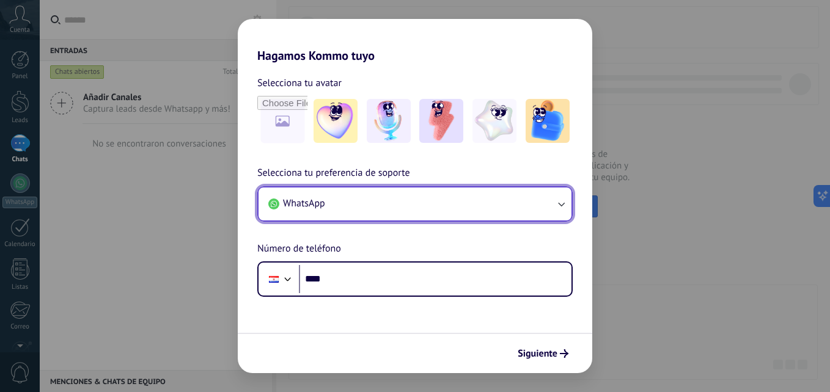
click at [342, 198] on button "WhatsApp" at bounding box center [414, 204] width 313 height 33
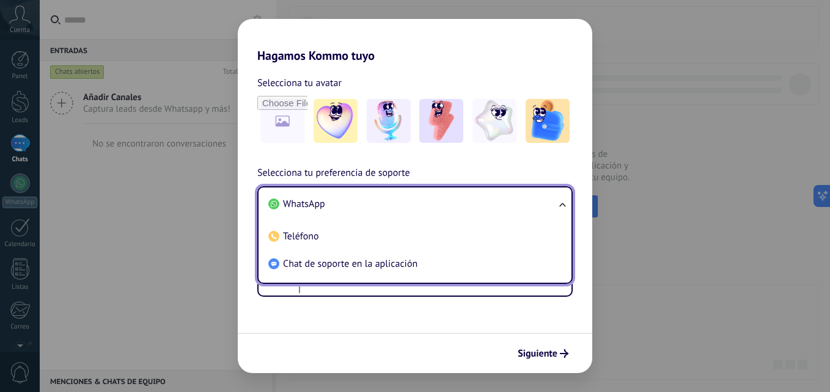
click at [342, 198] on li "WhatsApp" at bounding box center [412, 204] width 298 height 27
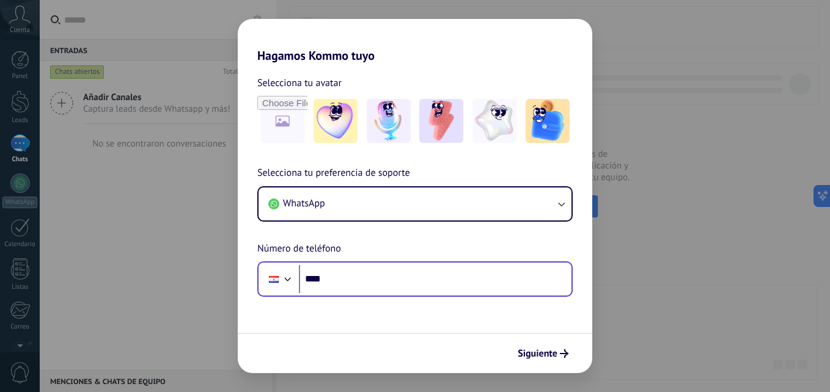
click at [289, 288] on div at bounding box center [278, 279] width 33 height 26
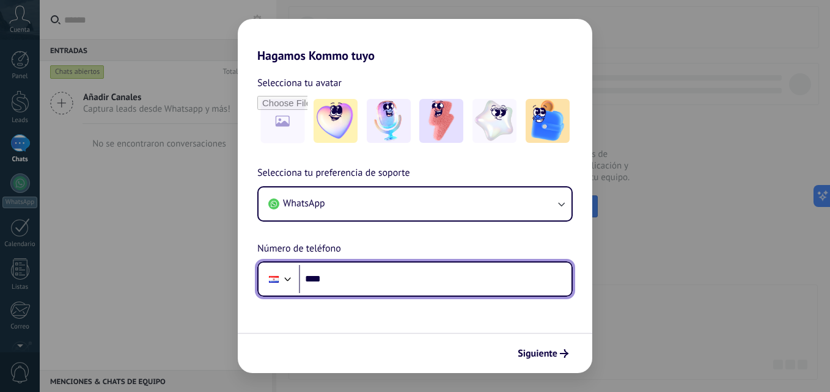
click at [335, 279] on input "****" at bounding box center [435, 279] width 272 height 28
type input "**********"
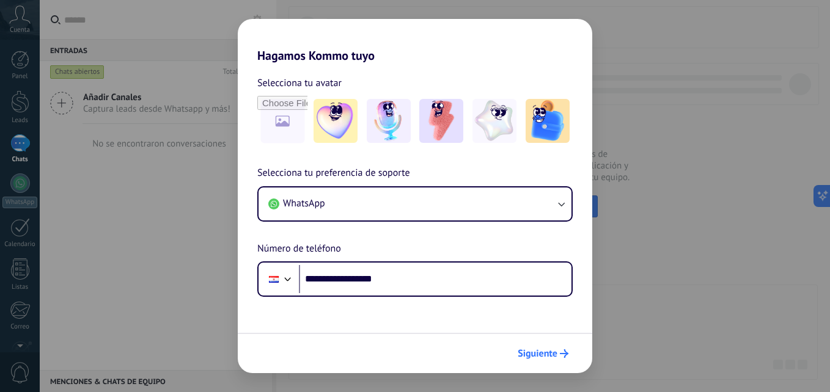
click at [532, 346] on button "Siguiente" at bounding box center [543, 353] width 62 height 21
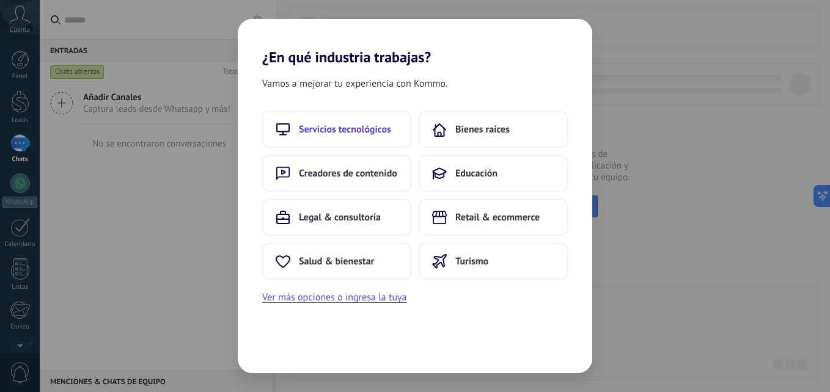
click at [332, 130] on span "Servicios tecnológicos" at bounding box center [345, 129] width 92 height 12
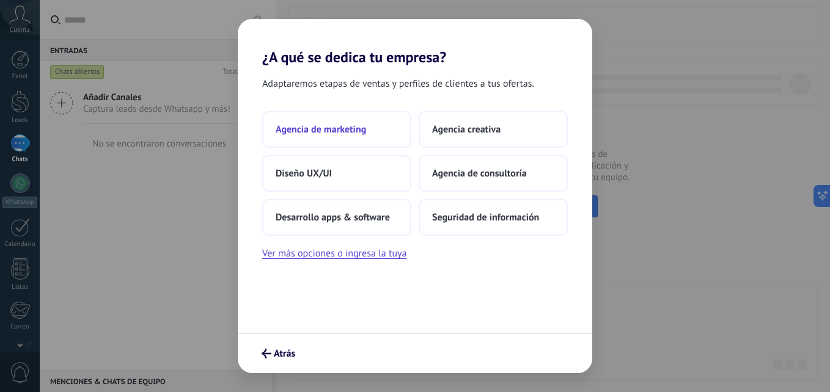
click at [332, 133] on span "Agencia de marketing" at bounding box center [321, 129] width 90 height 12
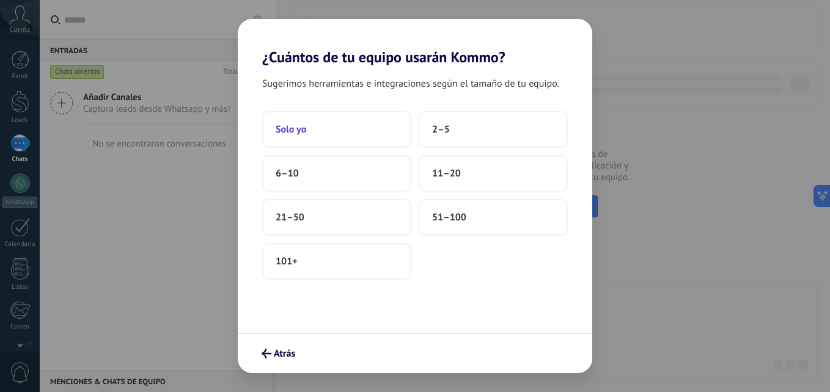
click at [328, 125] on button "Solo yo" at bounding box center [336, 129] width 149 height 37
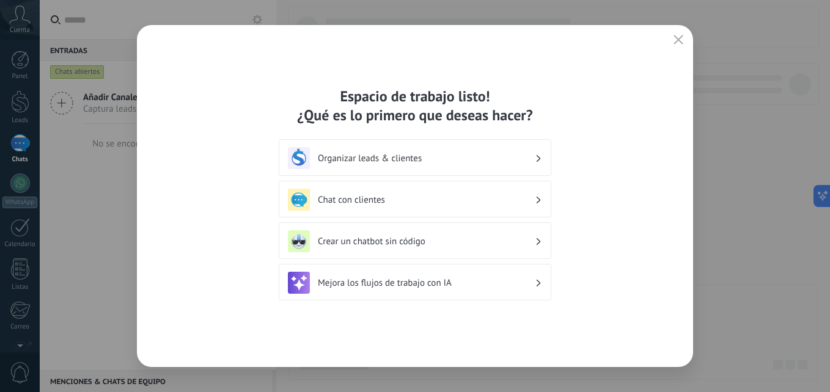
click at [477, 150] on div "Organizar leads & clientes" at bounding box center [415, 158] width 254 height 22
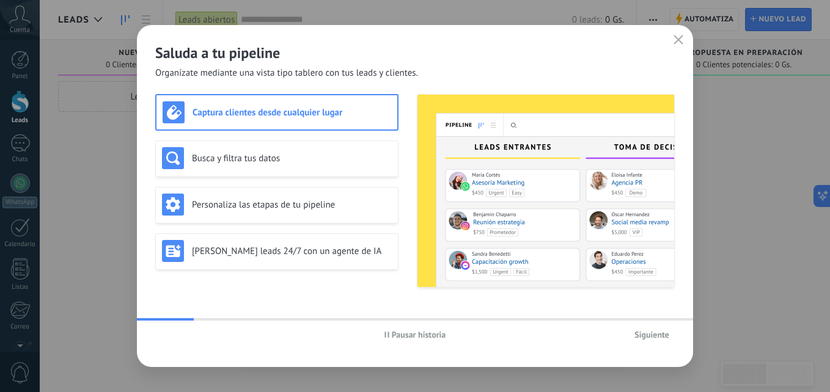
click at [679, 41] on use "button" at bounding box center [678, 39] width 9 height 9
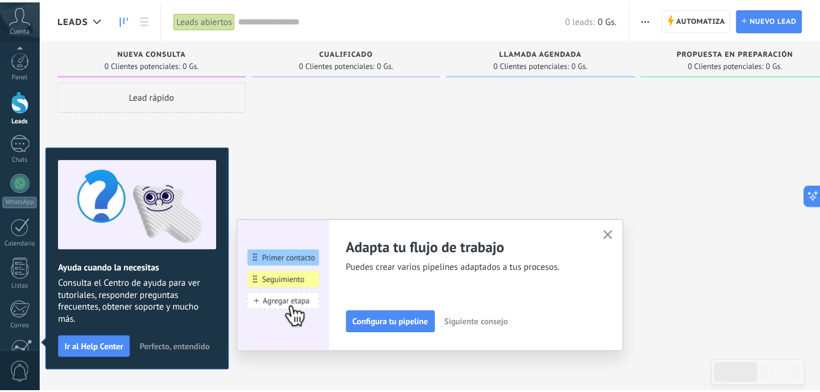
scroll to position [116, 0]
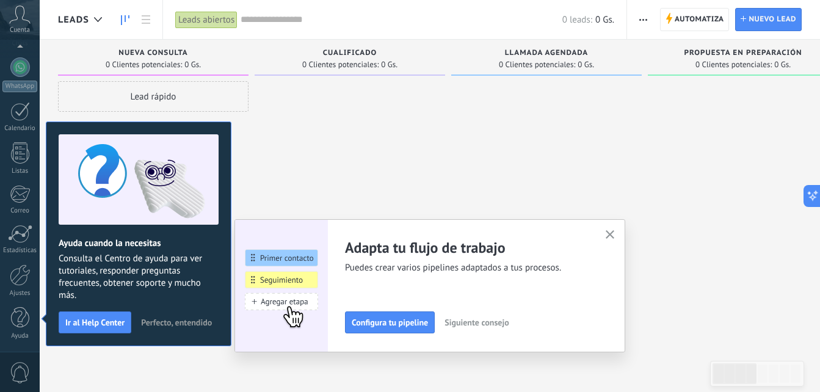
click at [182, 327] on span "Perfecto, entendido" at bounding box center [176, 322] width 71 height 9
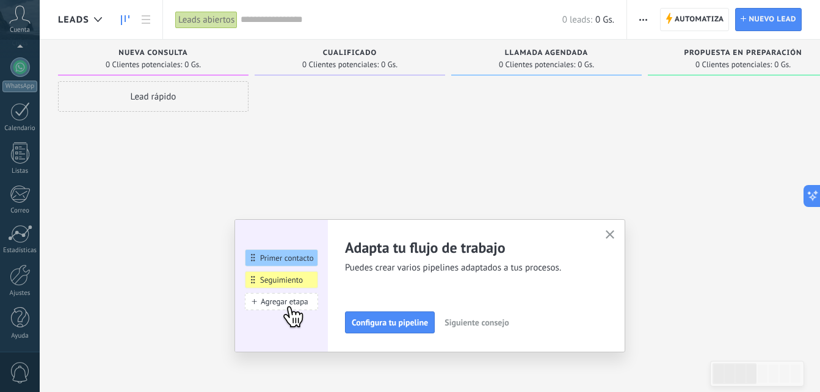
click at [618, 235] on button "button" at bounding box center [610, 235] width 15 height 16
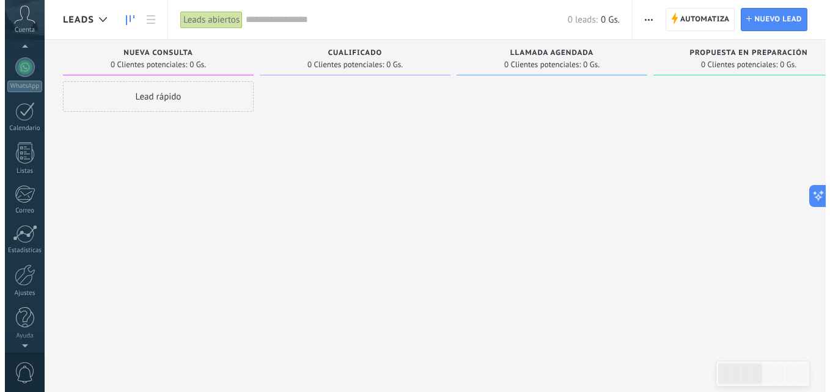
scroll to position [103, 0]
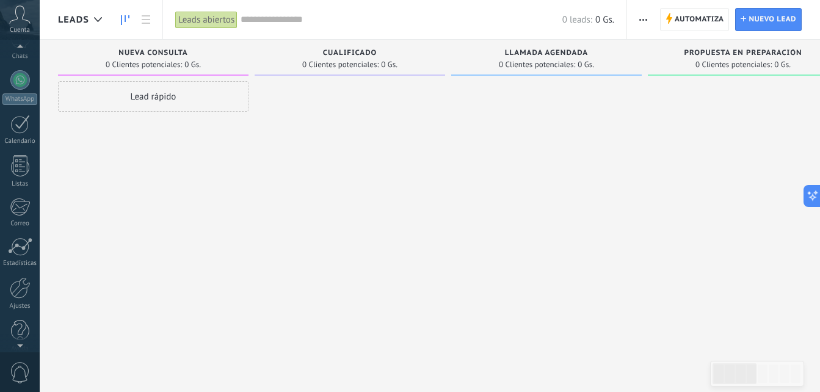
click at [18, 20] on icon at bounding box center [19, 14] width 21 height 18
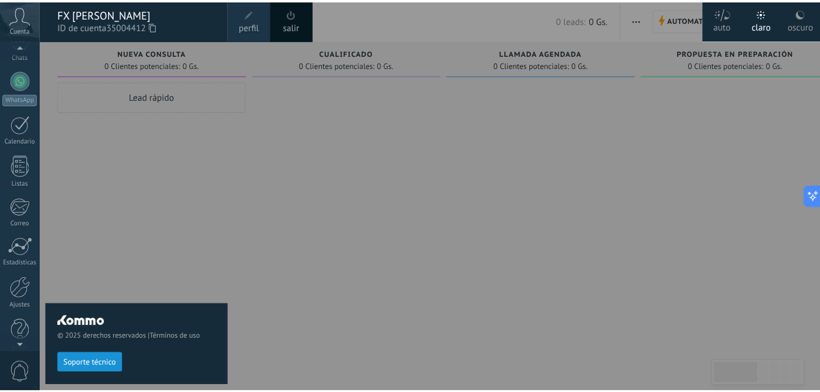
scroll to position [96, 0]
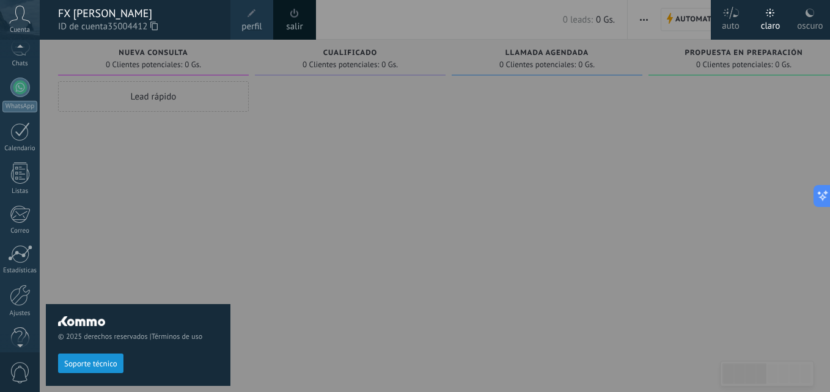
click at [269, 224] on div at bounding box center [455, 196] width 830 height 392
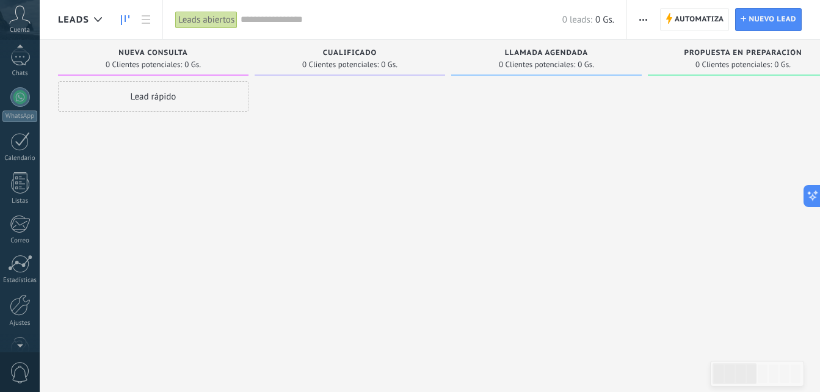
scroll to position [116, 0]
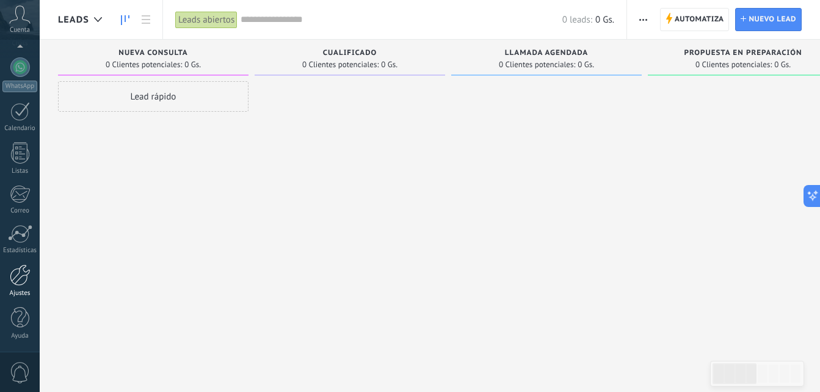
click at [18, 284] on div at bounding box center [20, 275] width 21 height 21
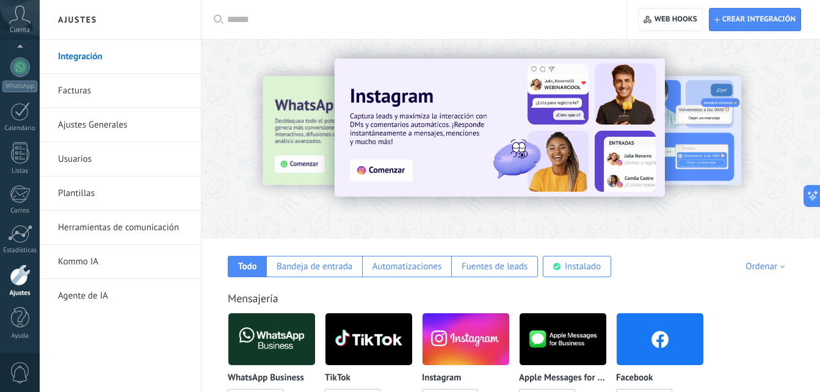
click at [276, 349] on img at bounding box center [271, 339] width 87 height 59
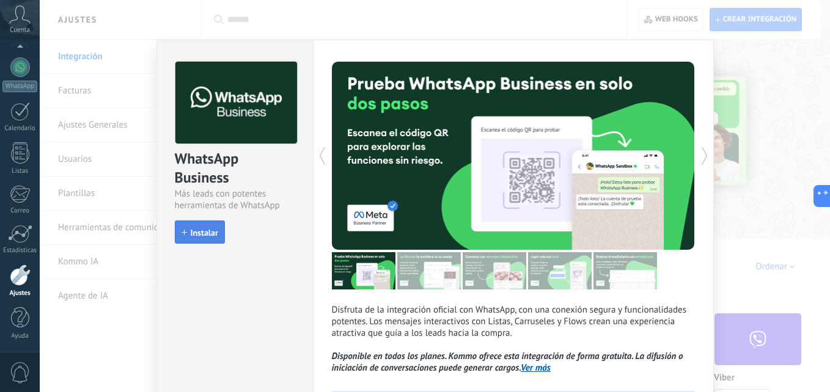
click at [191, 230] on span "Instalar" at bounding box center [204, 232] width 27 height 9
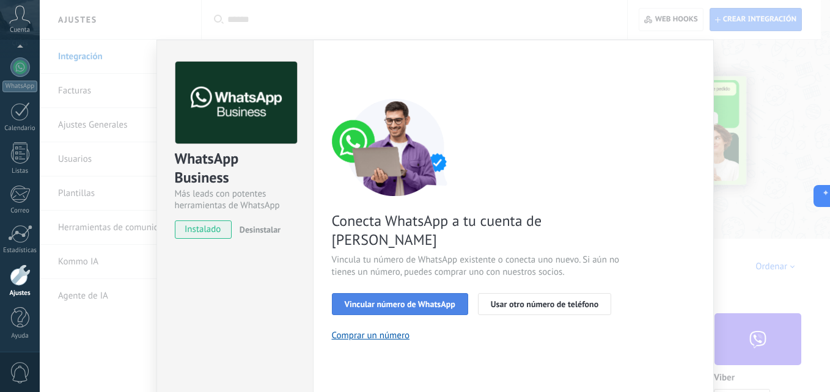
click at [429, 300] on span "Vincular número de WhatsApp" at bounding box center [400, 304] width 111 height 9
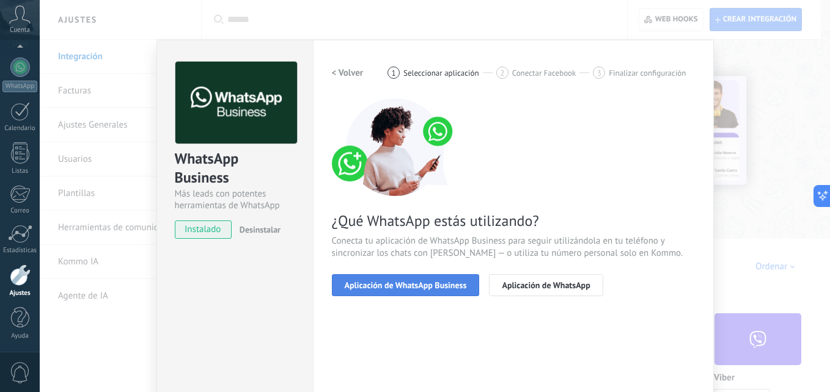
click at [443, 281] on span "Aplicación de WhatsApp Business" at bounding box center [406, 285] width 122 height 9
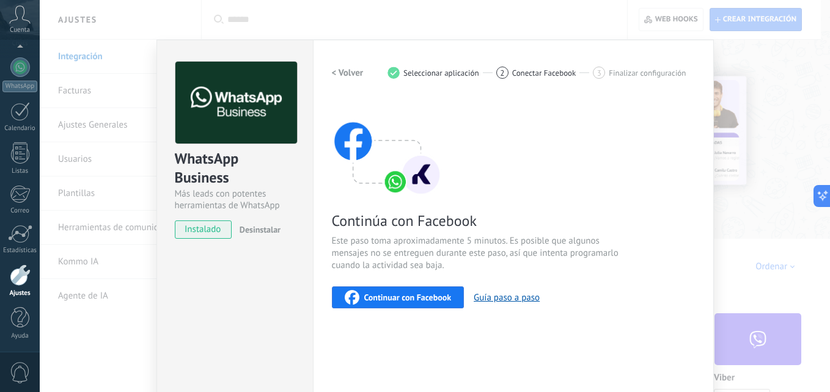
click at [426, 288] on button "Continuar con Facebook" at bounding box center [398, 298] width 133 height 22
click at [768, 111] on div "WhatsApp Business Más leads con potentes herramientas de WhatsApp instalado Des…" at bounding box center [435, 196] width 790 height 392
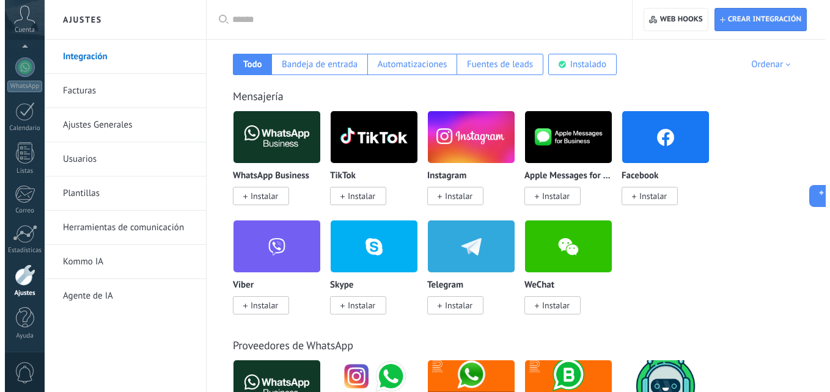
scroll to position [232, 0]
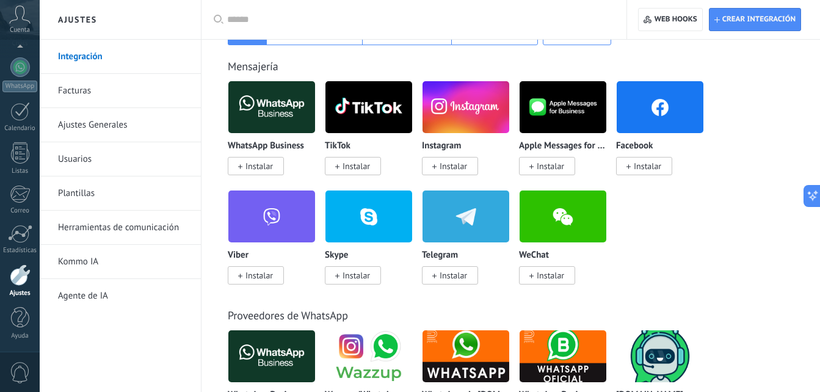
click at [244, 167] on span "Instalar" at bounding box center [256, 166] width 56 height 18
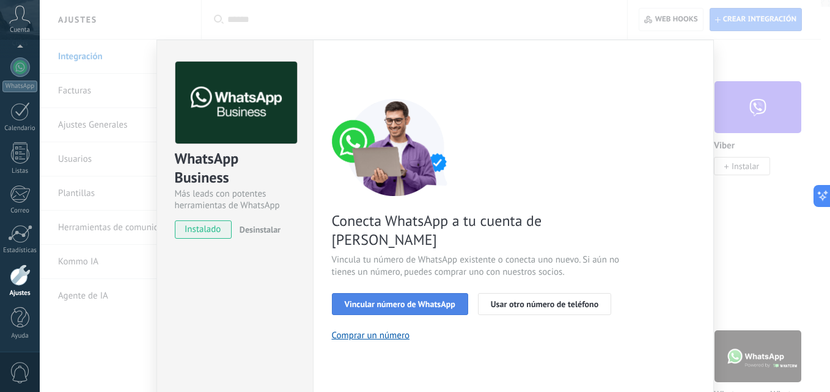
click at [431, 293] on button "Vincular número de WhatsApp" at bounding box center [400, 304] width 136 height 22
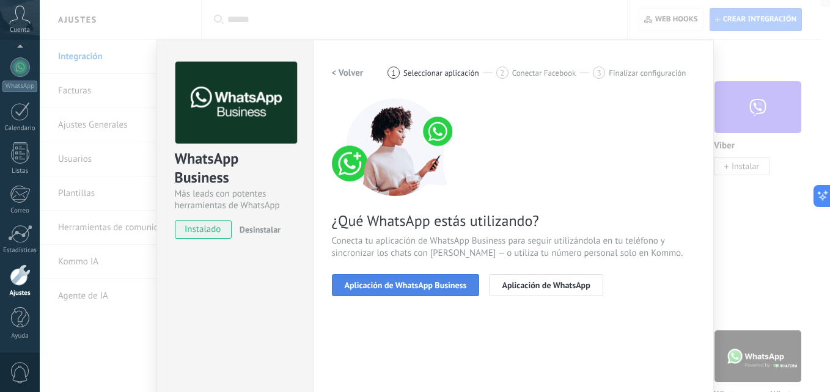
click at [455, 287] on span "Aplicación de WhatsApp Business" at bounding box center [406, 285] width 122 height 9
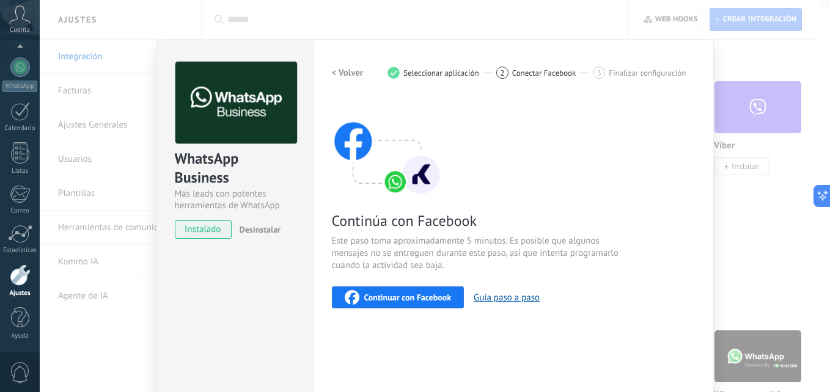
click at [348, 80] on button "< Volver" at bounding box center [348, 73] width 32 height 22
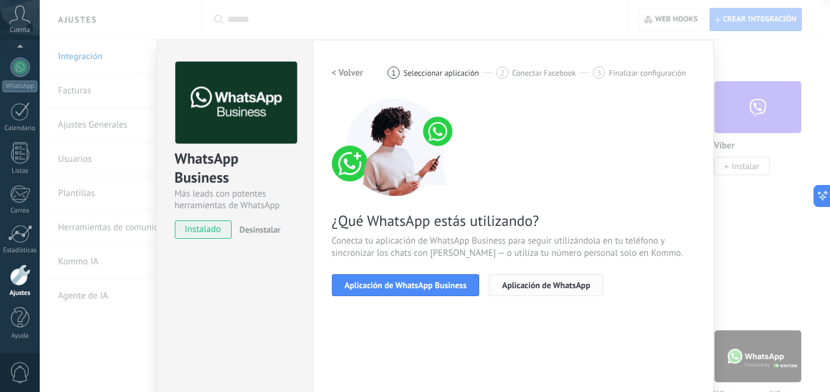
click at [536, 291] on button "Aplicación de WhatsApp" at bounding box center [546, 285] width 114 height 22
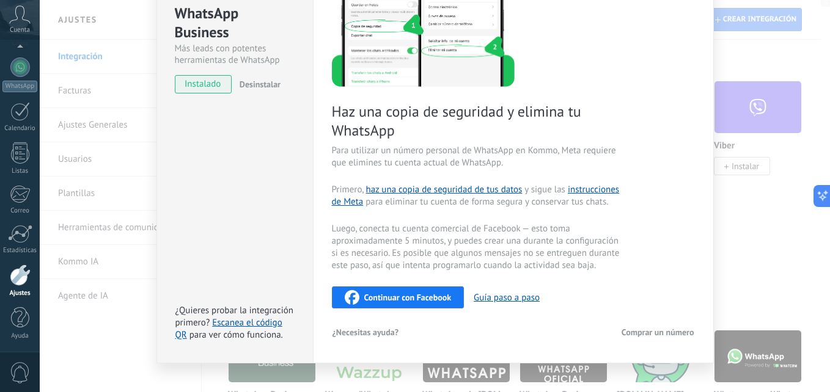
scroll to position [162, 0]
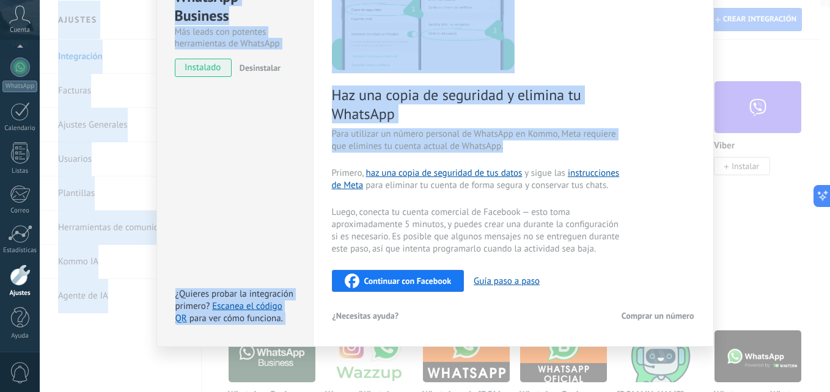
drag, startPoint x: 824, startPoint y: 138, endPoint x: 829, endPoint y: 123, distance: 16.2
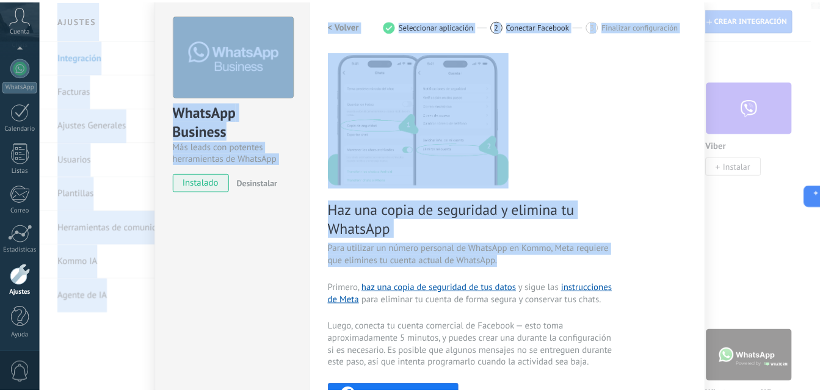
scroll to position [0, 0]
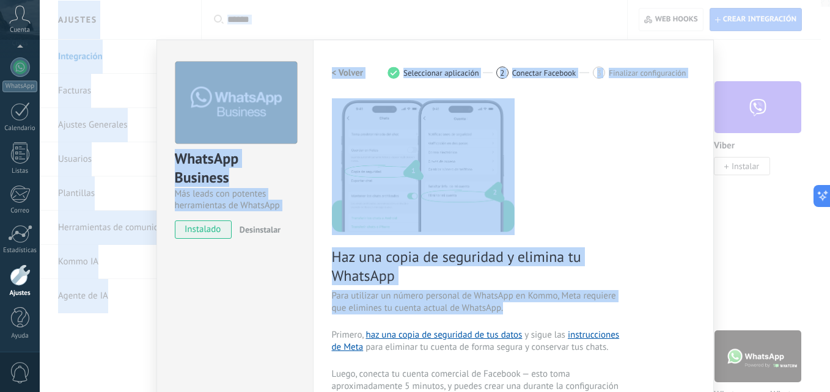
click at [731, 63] on div "WhatsApp Business Más leads con potentes herramientas de WhatsApp instalado Des…" at bounding box center [435, 196] width 790 height 392
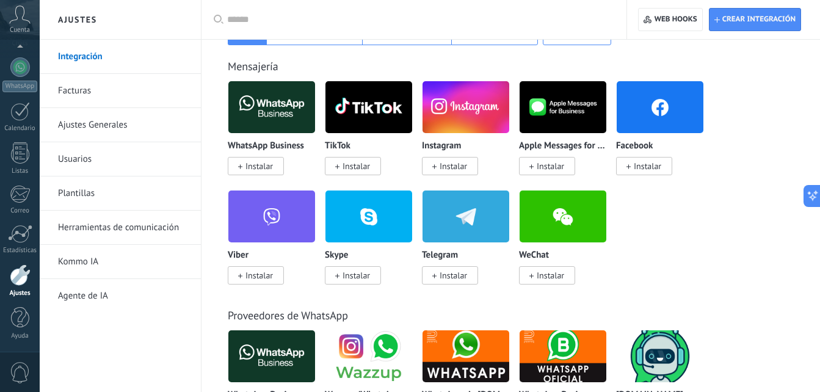
click at [252, 159] on span "Instalar" at bounding box center [256, 166] width 56 height 18
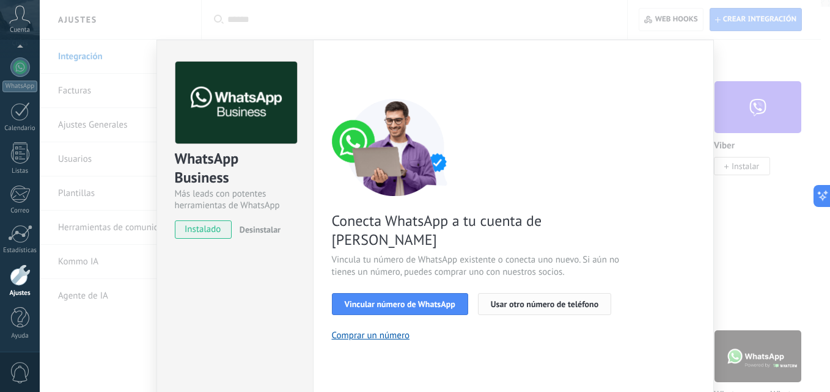
click at [536, 293] on button "Usar otro número de teléfono" at bounding box center [544, 304] width 133 height 22
click at [518, 300] on span "Usar otro número de teléfono" at bounding box center [545, 304] width 108 height 9
click at [370, 300] on span "Vincular número de WhatsApp" at bounding box center [400, 304] width 111 height 9
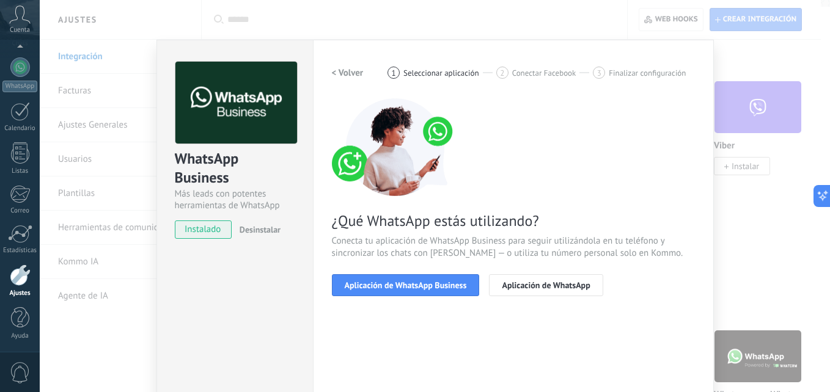
click at [267, 268] on div "WhatsApp Business Más leads con potentes herramientas de WhatsApp instalado Des…" at bounding box center [234, 251] width 156 height 422
click at [334, 66] on button "< Volver" at bounding box center [348, 73] width 32 height 22
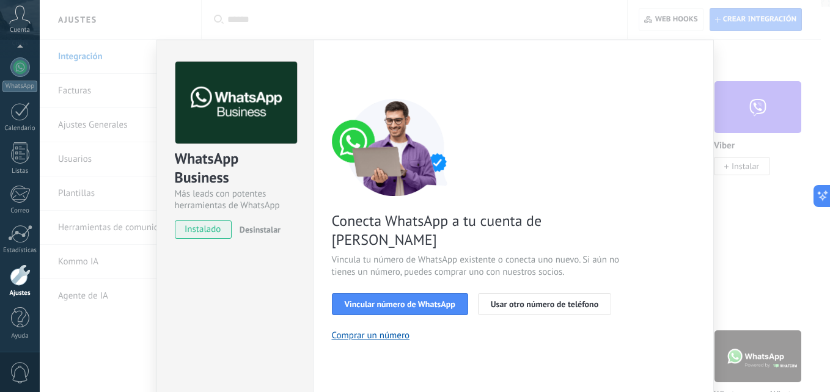
click at [272, 309] on div "WhatsApp Business Más leads con potentes herramientas de WhatsApp instalado Des…" at bounding box center [234, 251] width 156 height 422
click at [779, 92] on div "WhatsApp Business Más leads con potentes herramientas de WhatsApp instalado Des…" at bounding box center [435, 196] width 790 height 392
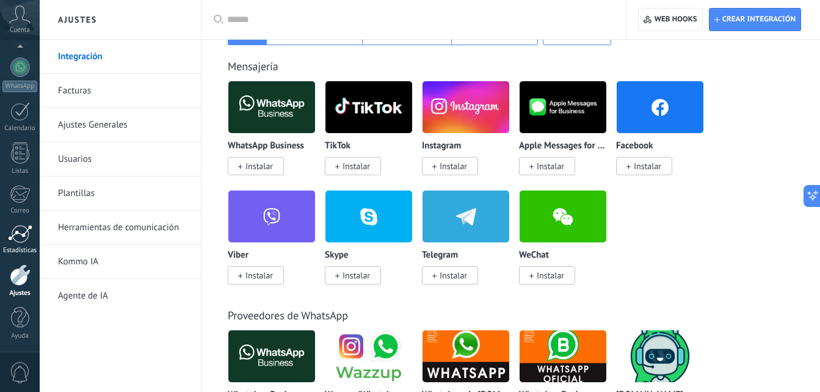
click at [20, 232] on div at bounding box center [20, 234] width 24 height 18
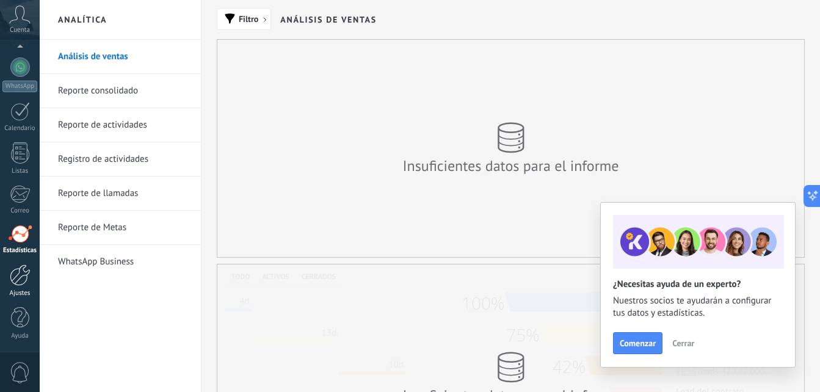
click at [18, 269] on div at bounding box center [20, 275] width 21 height 21
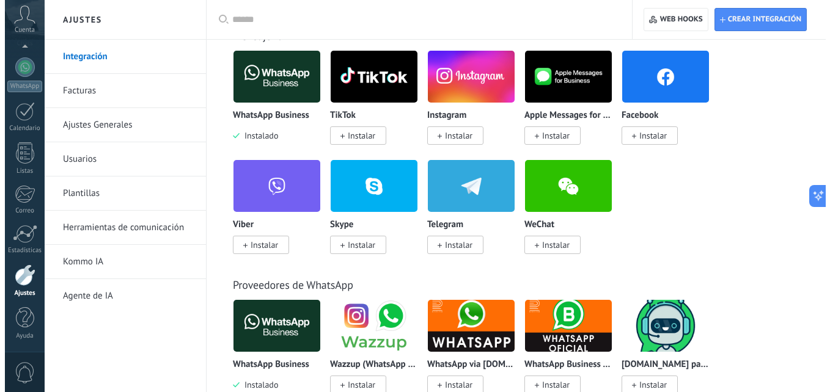
scroll to position [273, 0]
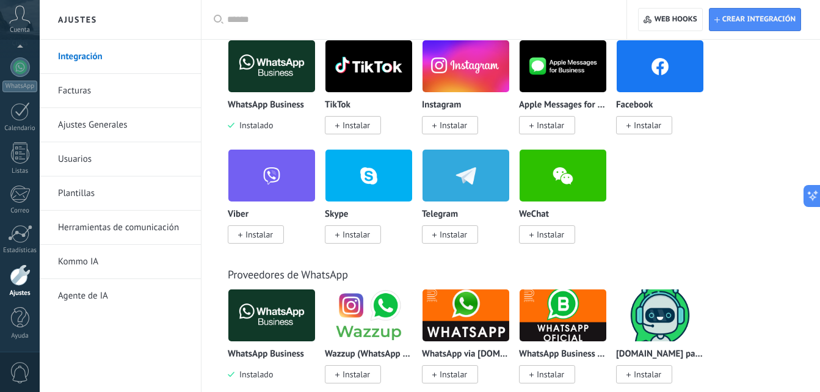
click at [272, 60] on img at bounding box center [271, 66] width 87 height 59
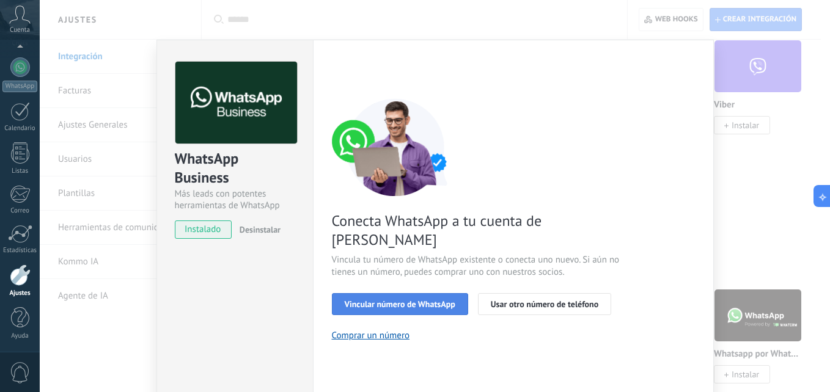
click at [337, 293] on button "Vincular número de WhatsApp" at bounding box center [400, 304] width 136 height 22
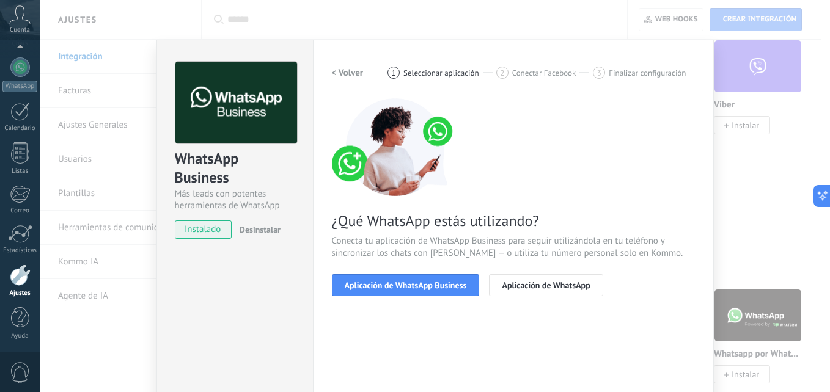
click at [531, 74] on span "Conectar Facebook" at bounding box center [544, 72] width 64 height 9
click at [614, 74] on span "Finalizar configuración" at bounding box center [646, 72] width 77 height 9
click at [416, 281] on span "Aplicación de WhatsApp Business" at bounding box center [406, 285] width 122 height 9
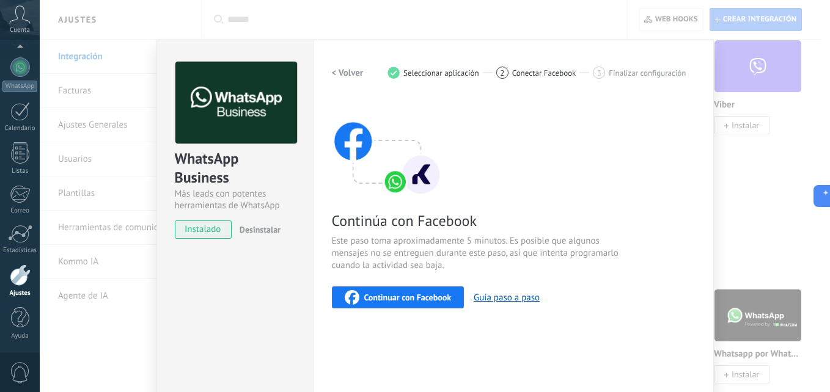
click at [401, 297] on span "Continuar con Facebook" at bounding box center [407, 297] width 87 height 9
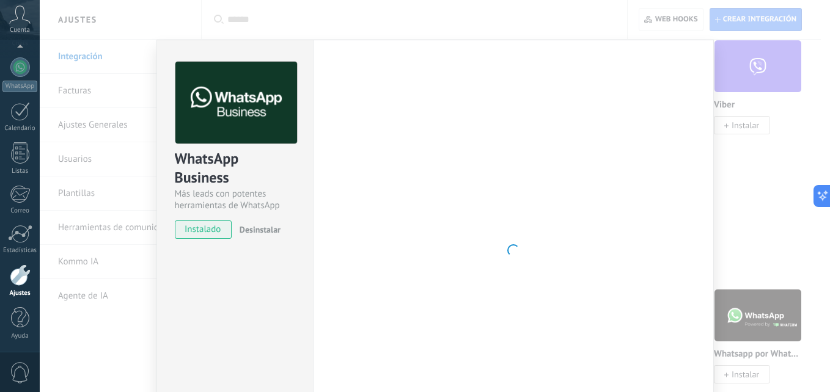
click at [405, 229] on div at bounding box center [513, 251] width 363 height 378
click at [232, 265] on div "WhatsApp Business Más leads con potentes herramientas de WhatsApp instalado Des…" at bounding box center [234, 251] width 156 height 422
